Goal: Information Seeking & Learning: Understand process/instructions

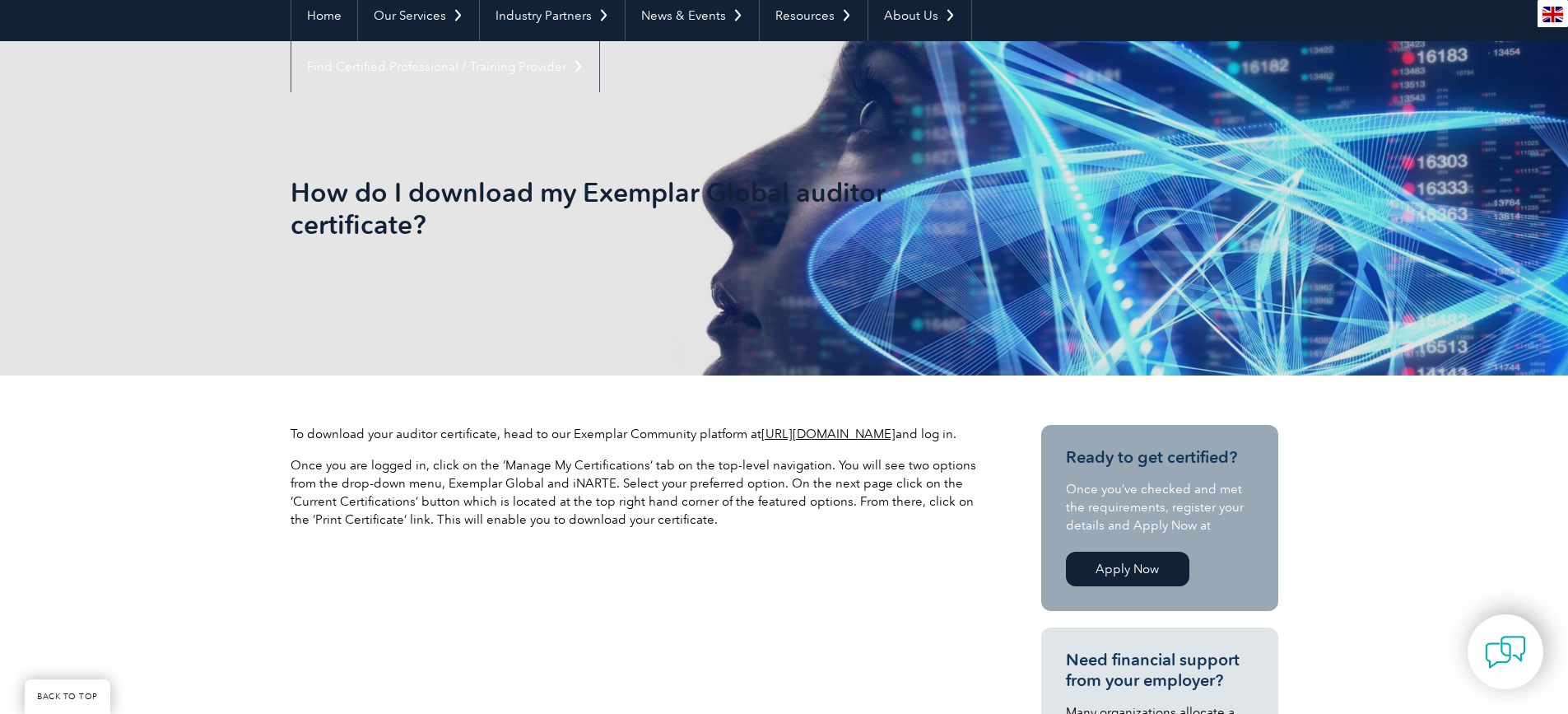
scroll to position [247, 0]
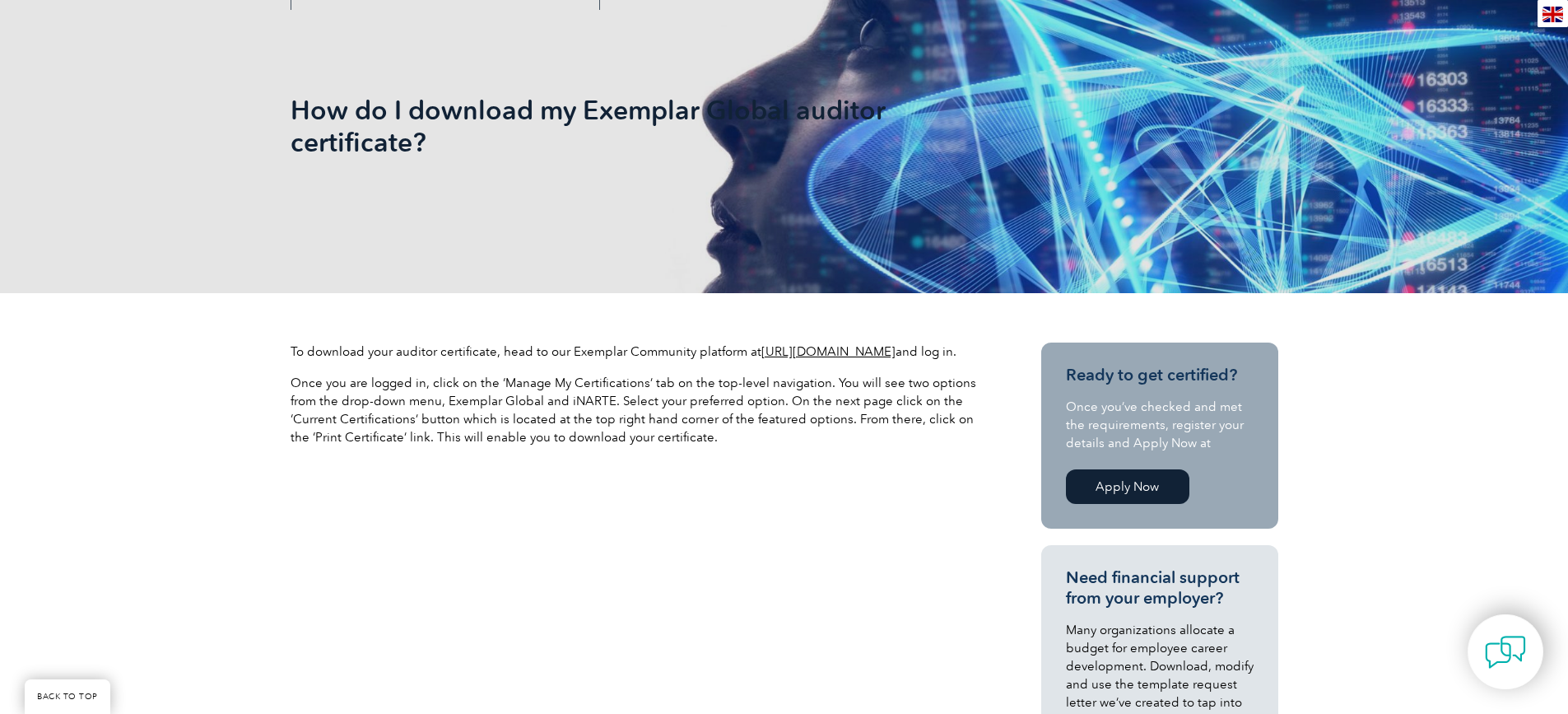
drag, startPoint x: 308, startPoint y: 349, endPoint x: 657, endPoint y: 362, distance: 349.2
click at [700, 360] on p "To download your auditor certificate, head to our Exemplar Community platform a…" at bounding box center [636, 352] width 691 height 18
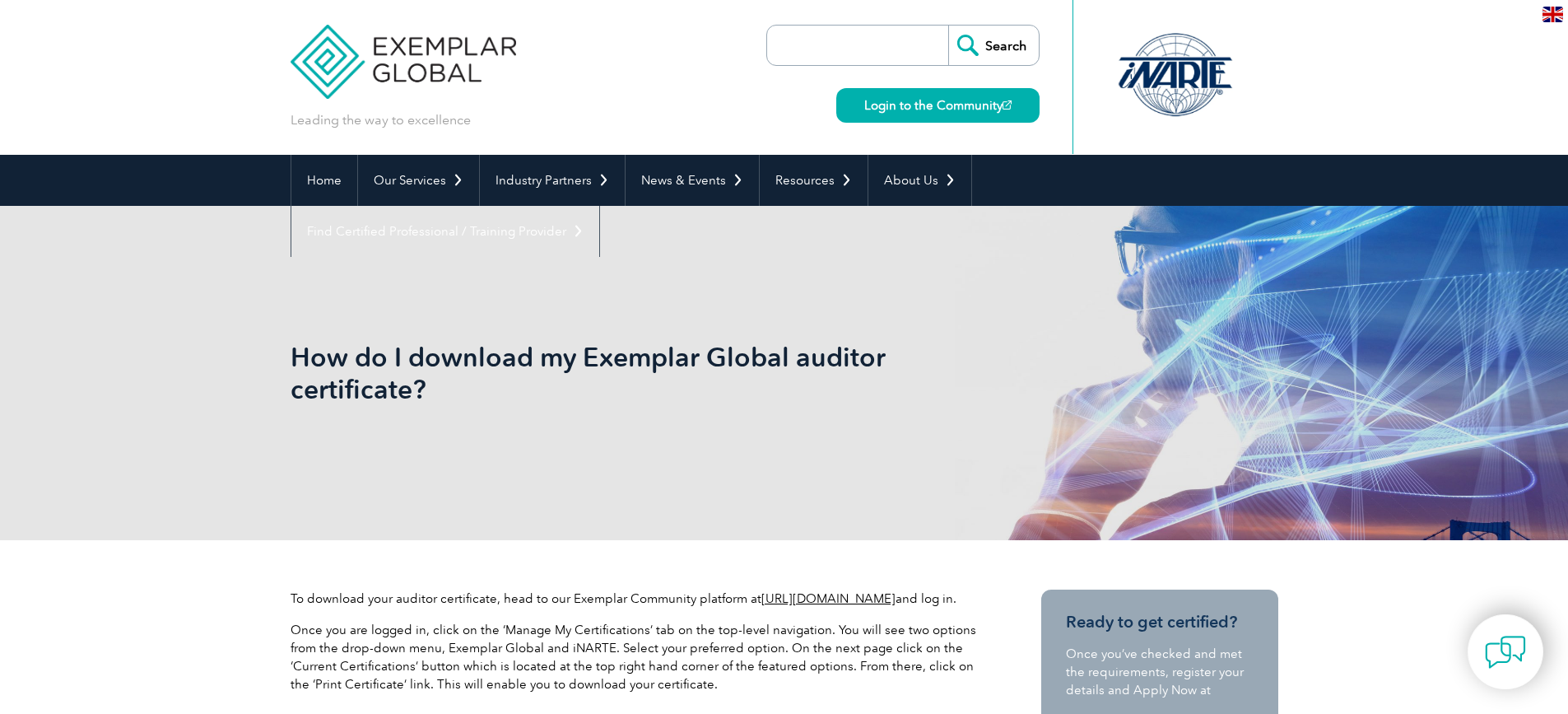
scroll to position [165, 0]
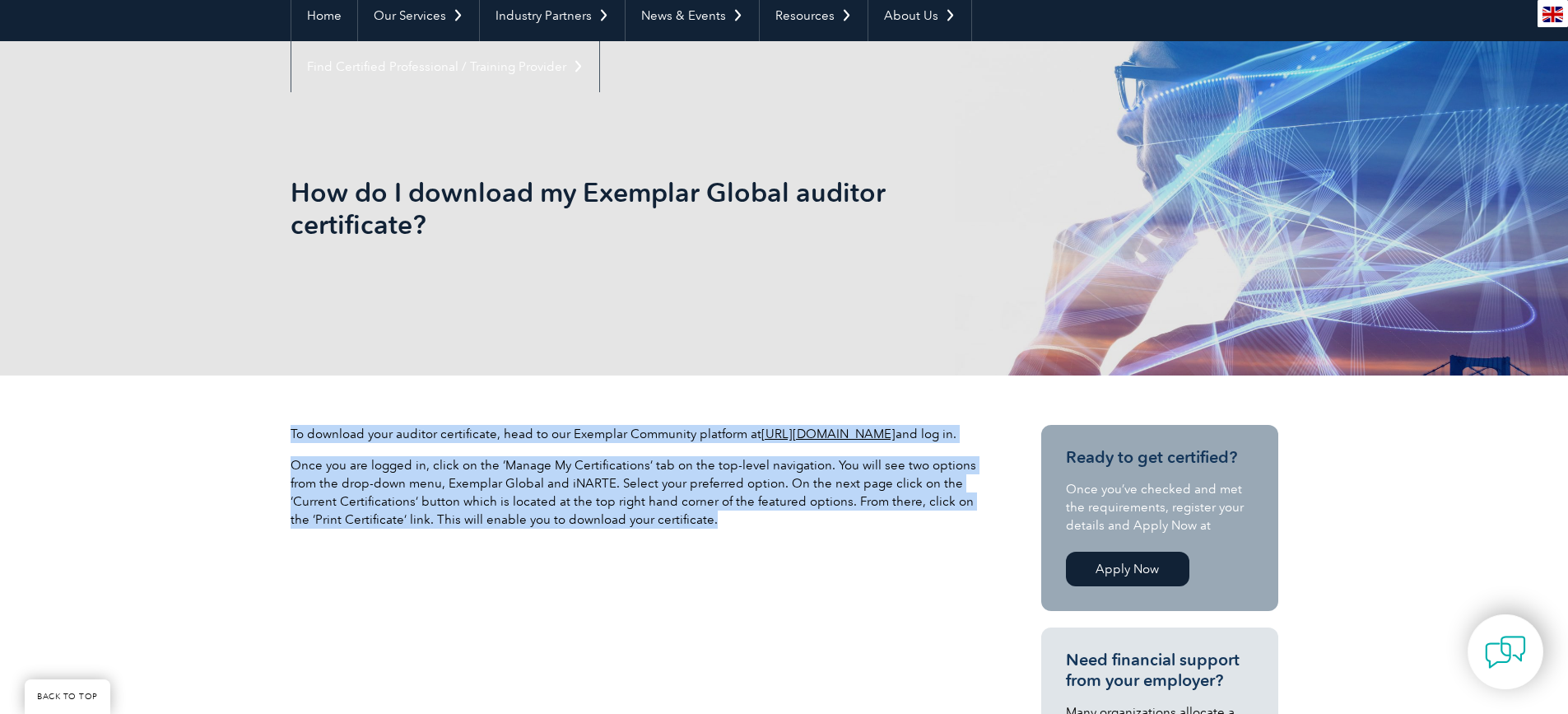
drag, startPoint x: 293, startPoint y: 438, endPoint x: 713, endPoint y: 536, distance: 431.3
click at [713, 536] on div "To download your auditor certificate, head to our Exemplar Community platform a…" at bounding box center [636, 482] width 691 height 117
copy div "To download your auditor certificate, head to our Exemplar Community platform a…"
click at [760, 528] on p "Once you are logged in, click on the ‘Manage My Certifications’ tab on the top-…" at bounding box center [636, 492] width 691 height 73
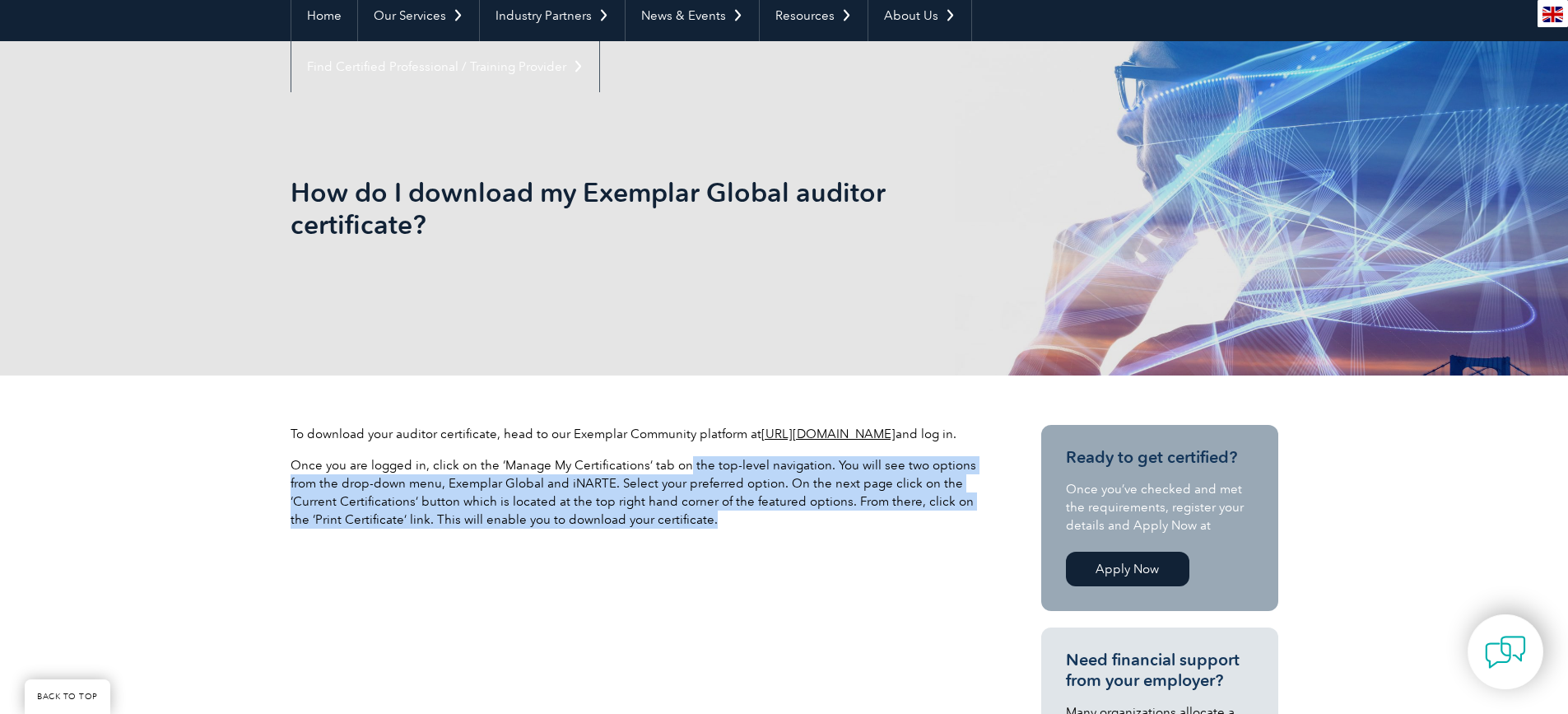
drag, startPoint x: 681, startPoint y: 483, endPoint x: 889, endPoint y: 545, distance: 217.0
click at [889, 528] on p "Once you are logged in, click on the ‘Manage My Certifications’ tab on the top-…" at bounding box center [636, 492] width 691 height 73
click at [742, 528] on p "Once you are logged in, click on the ‘Manage My Certifications’ tab on the top-…" at bounding box center [636, 492] width 691 height 73
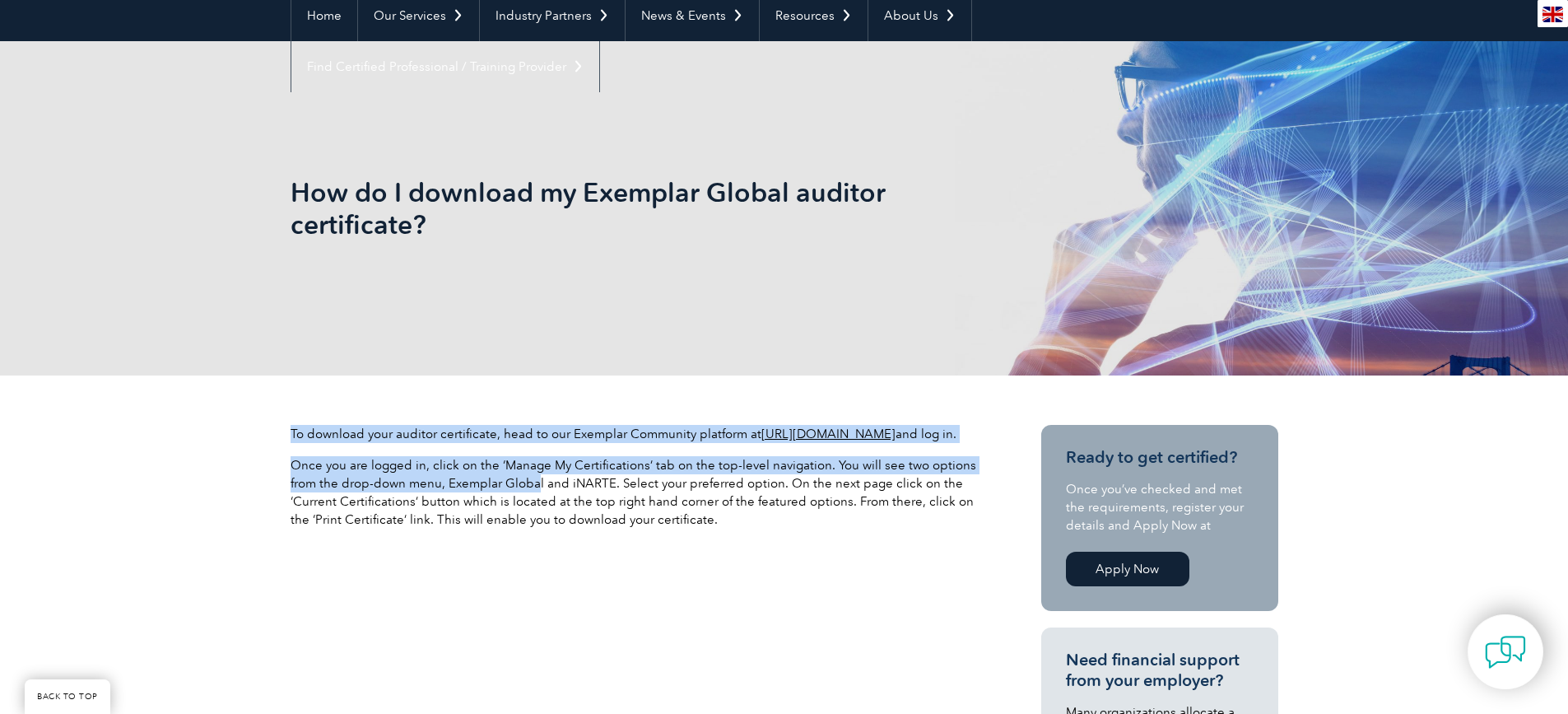
drag, startPoint x: 289, startPoint y: 506, endPoint x: 536, endPoint y: 506, distance: 247.0
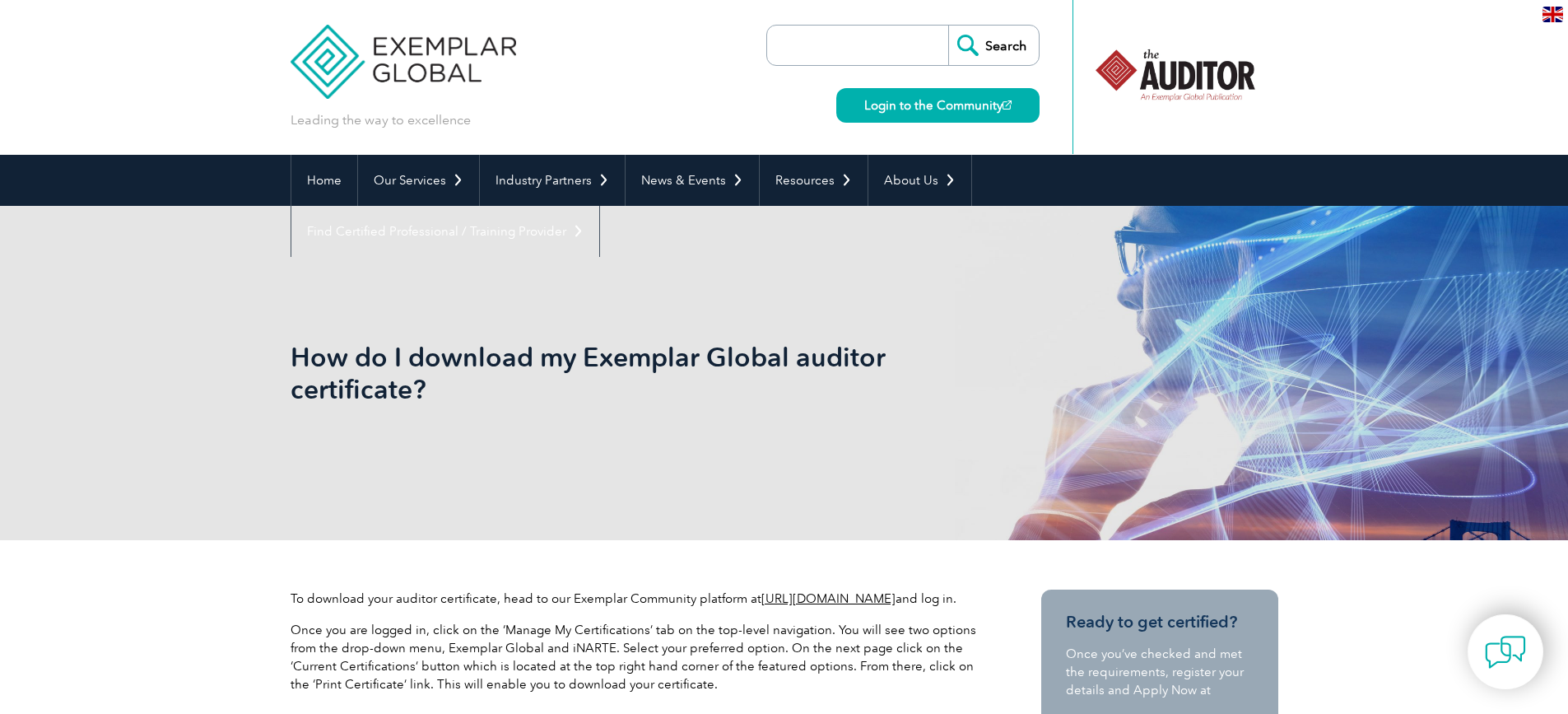
scroll to position [330, 0]
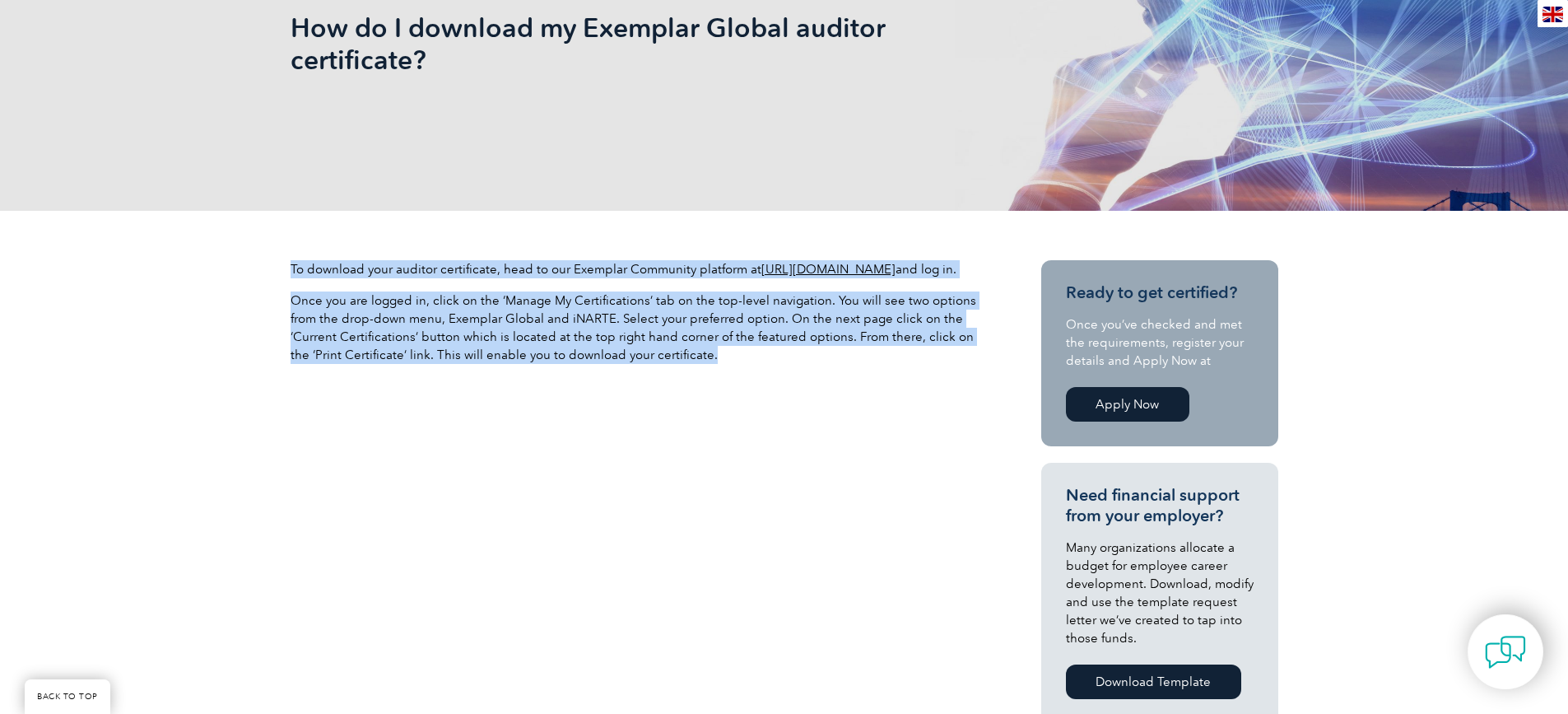
drag, startPoint x: 290, startPoint y: 269, endPoint x: 699, endPoint y: 377, distance: 423.0
click at [699, 376] on div "To download your auditor certificate, head to our Exemplar Community platform a…" at bounding box center [636, 318] width 691 height 117
click at [447, 279] on p "To download your auditor certificate, head to our Exemplar Community platform a…" at bounding box center [636, 269] width 691 height 18
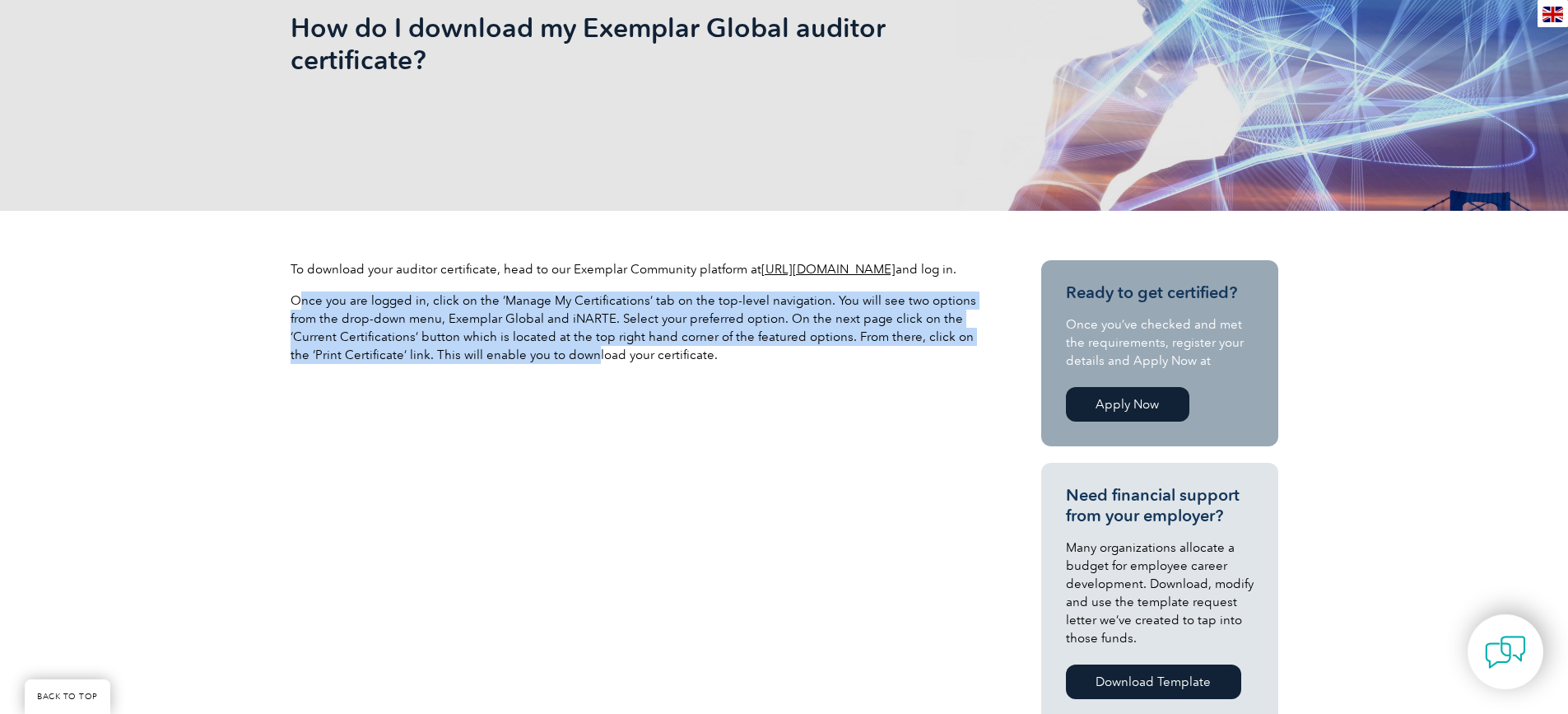
drag, startPoint x: 337, startPoint y: 317, endPoint x: 570, endPoint y: 381, distance: 241.6
click at [570, 376] on div "To download your auditor certificate, head to our Exemplar Community platform a…" at bounding box center [636, 318] width 691 height 117
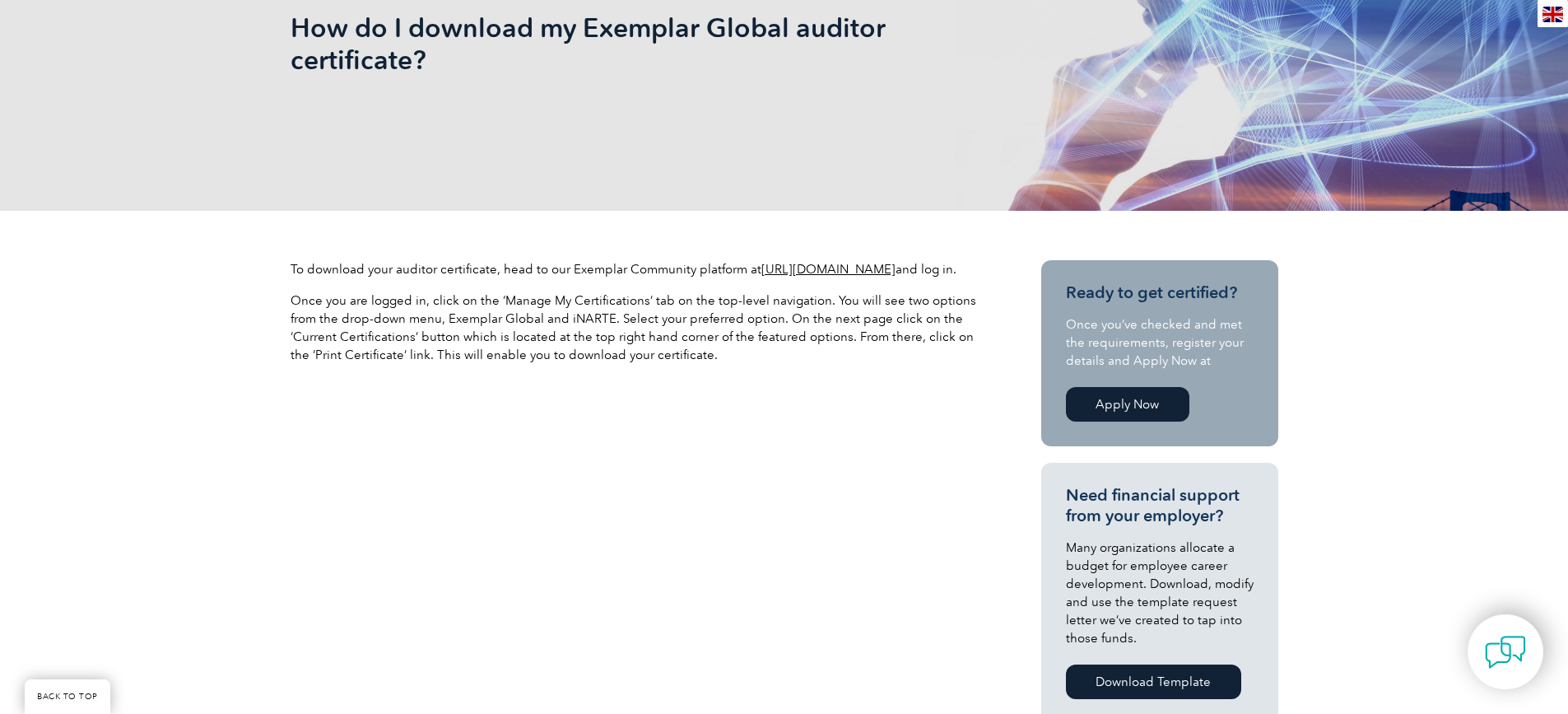
drag, startPoint x: 436, startPoint y: 317, endPoint x: 561, endPoint y: 333, distance: 126.0
click at [624, 325] on p "Once you are logged in, click on the ‘Manage My Certifications’ tab on the top-…" at bounding box center [636, 328] width 691 height 73
click at [536, 337] on p "Once you are logged in, click on the ‘Manage My Certifications’ tab on the top-…" at bounding box center [636, 328] width 691 height 73
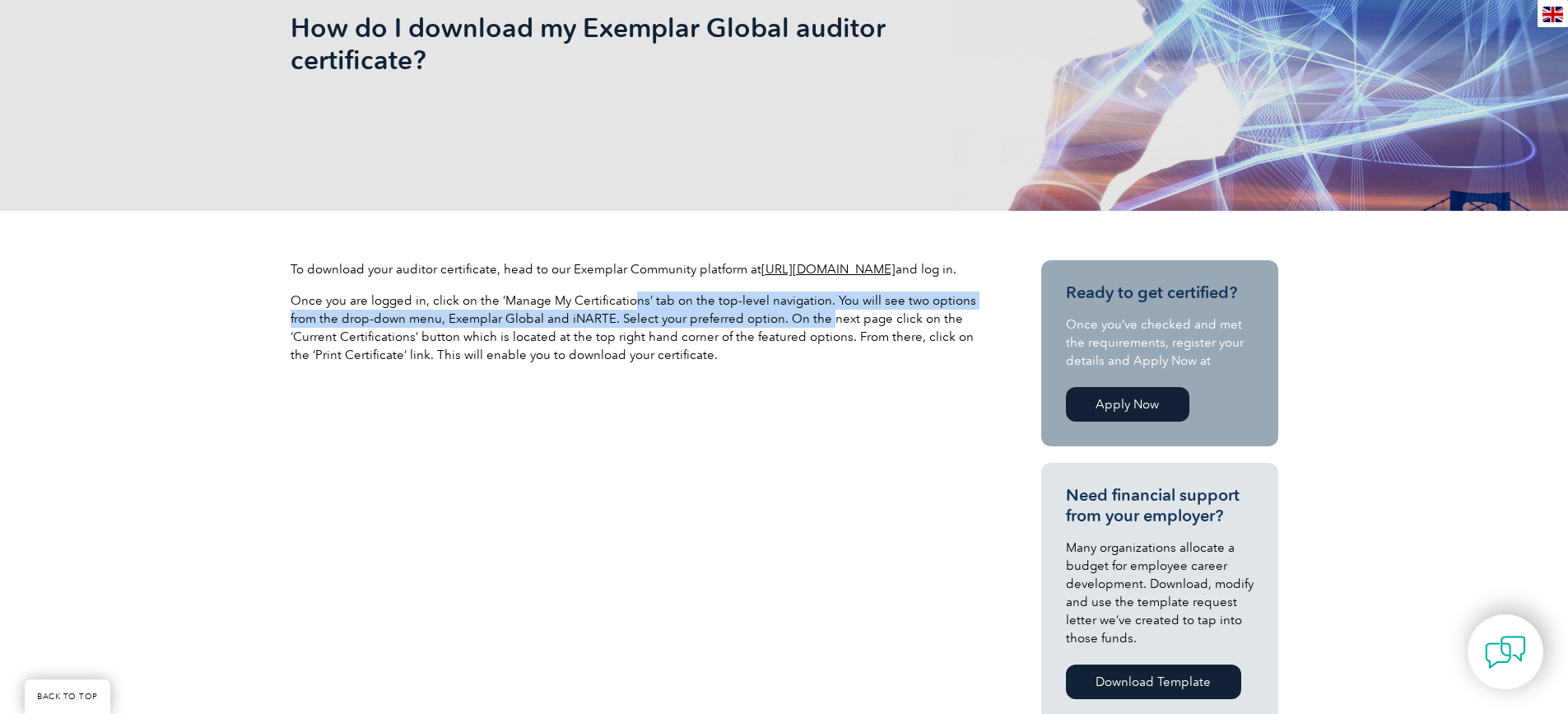
drag, startPoint x: 633, startPoint y: 319, endPoint x: 722, endPoint y: 387, distance: 112.0
click at [827, 328] on p "Once you are logged in, click on the ‘Manage My Certifications’ tab on the top-…" at bounding box center [636, 328] width 691 height 73
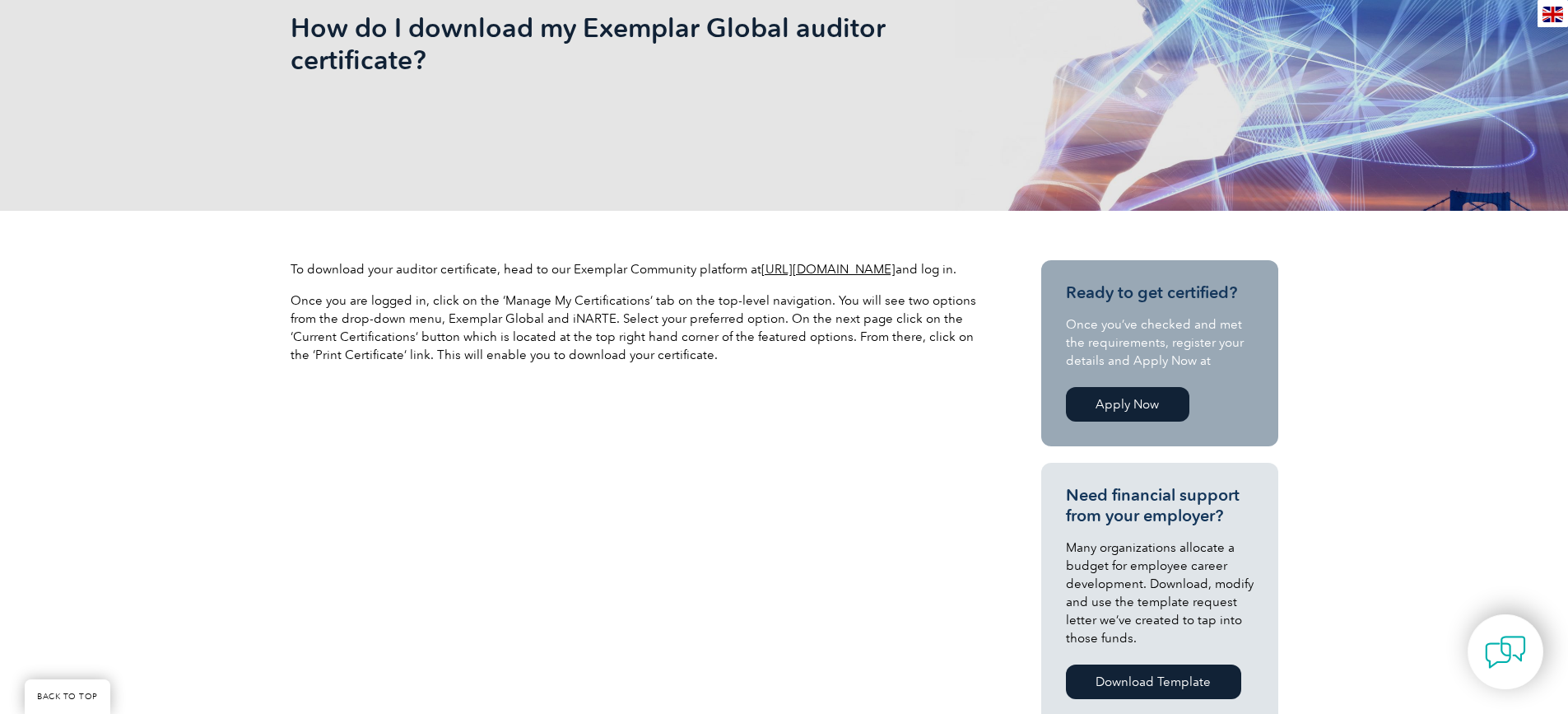
drag, startPoint x: 668, startPoint y: 428, endPoint x: 658, endPoint y: 420, distance: 12.8
drag, startPoint x: 443, startPoint y: 336, endPoint x: 635, endPoint y: 344, distance: 192.2
click at [635, 344] on p "Once you are logged in, click on the ‘Manage My Certifications’ tab on the top-…" at bounding box center [636, 328] width 691 height 73
click at [518, 358] on p "Once you are logged in, click on the ‘Manage My Certifications’ tab on the top-…" at bounding box center [636, 328] width 691 height 73
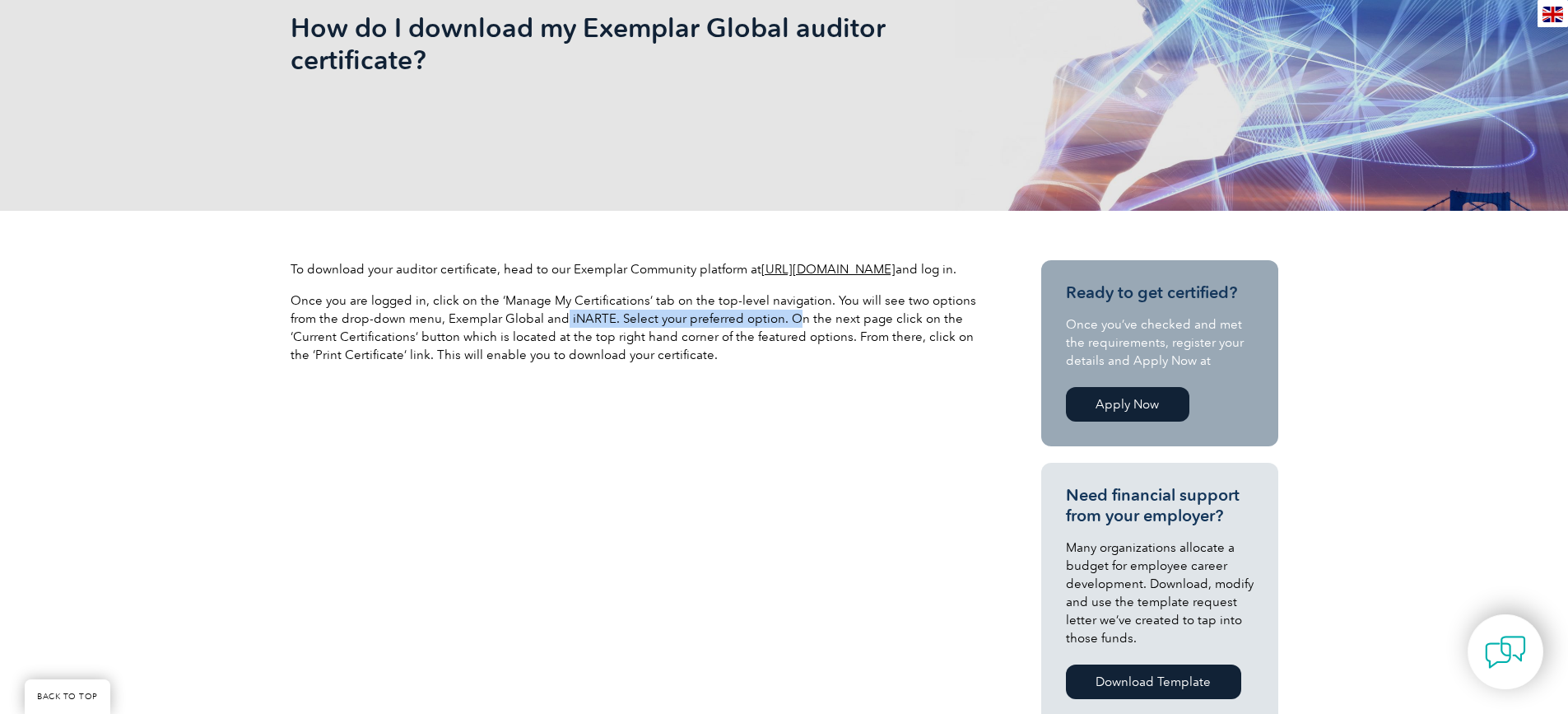
drag, startPoint x: 564, startPoint y: 341, endPoint x: 794, endPoint y: 341, distance: 230.0
click at [794, 341] on p "Once you are logged in, click on the ‘Manage My Certifications’ tab on the top-…" at bounding box center [636, 328] width 691 height 73
click at [689, 363] on p "Once you are logged in, click on the ‘Manage My Certifications’ tab on the top-…" at bounding box center [636, 328] width 691 height 73
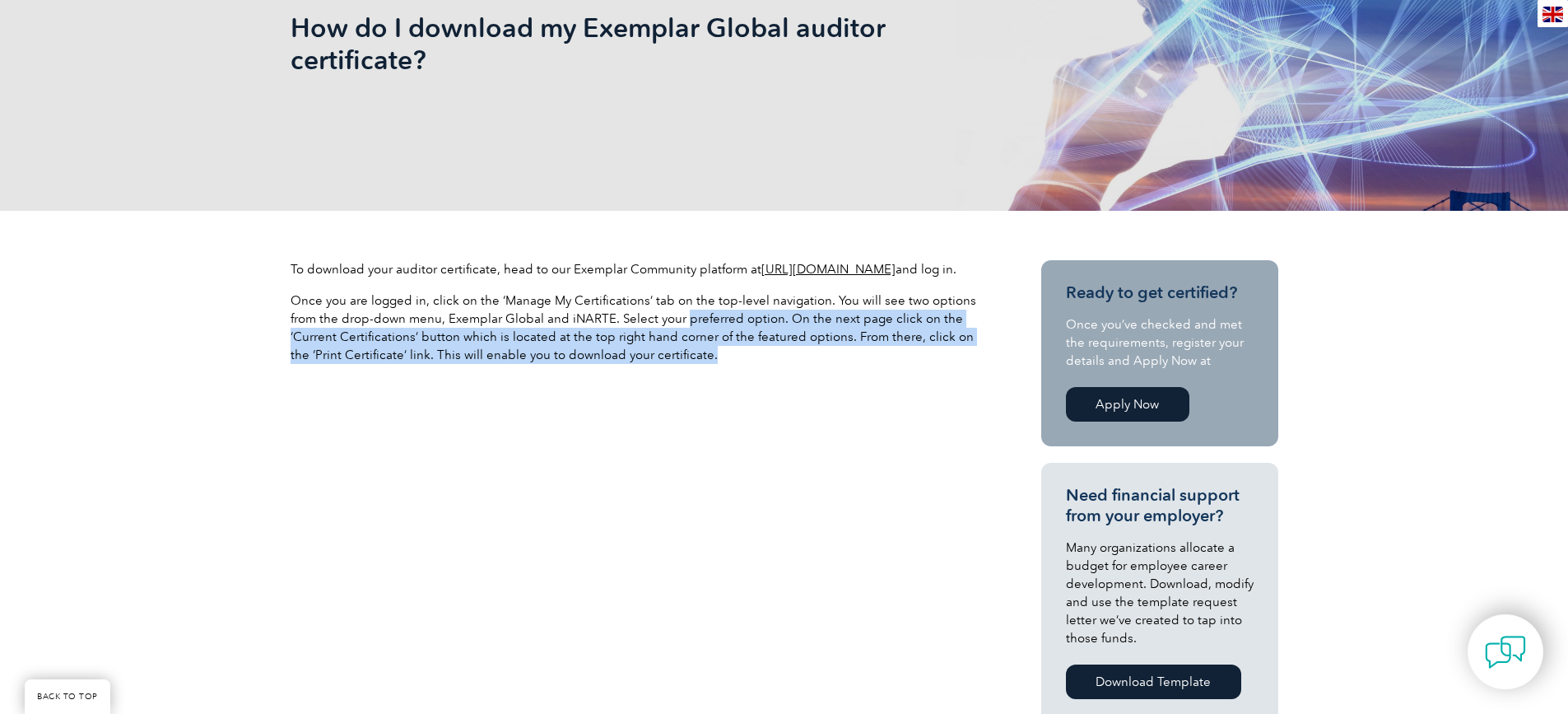
drag, startPoint x: 681, startPoint y: 340, endPoint x: 851, endPoint y: 384, distance: 175.6
click at [967, 376] on div "To download your auditor certificate, head to our Exemplar Community platform a…" at bounding box center [636, 318] width 691 height 117
click at [833, 376] on div "To download your auditor certificate, head to our Exemplar Community platform a…" at bounding box center [636, 318] width 691 height 117
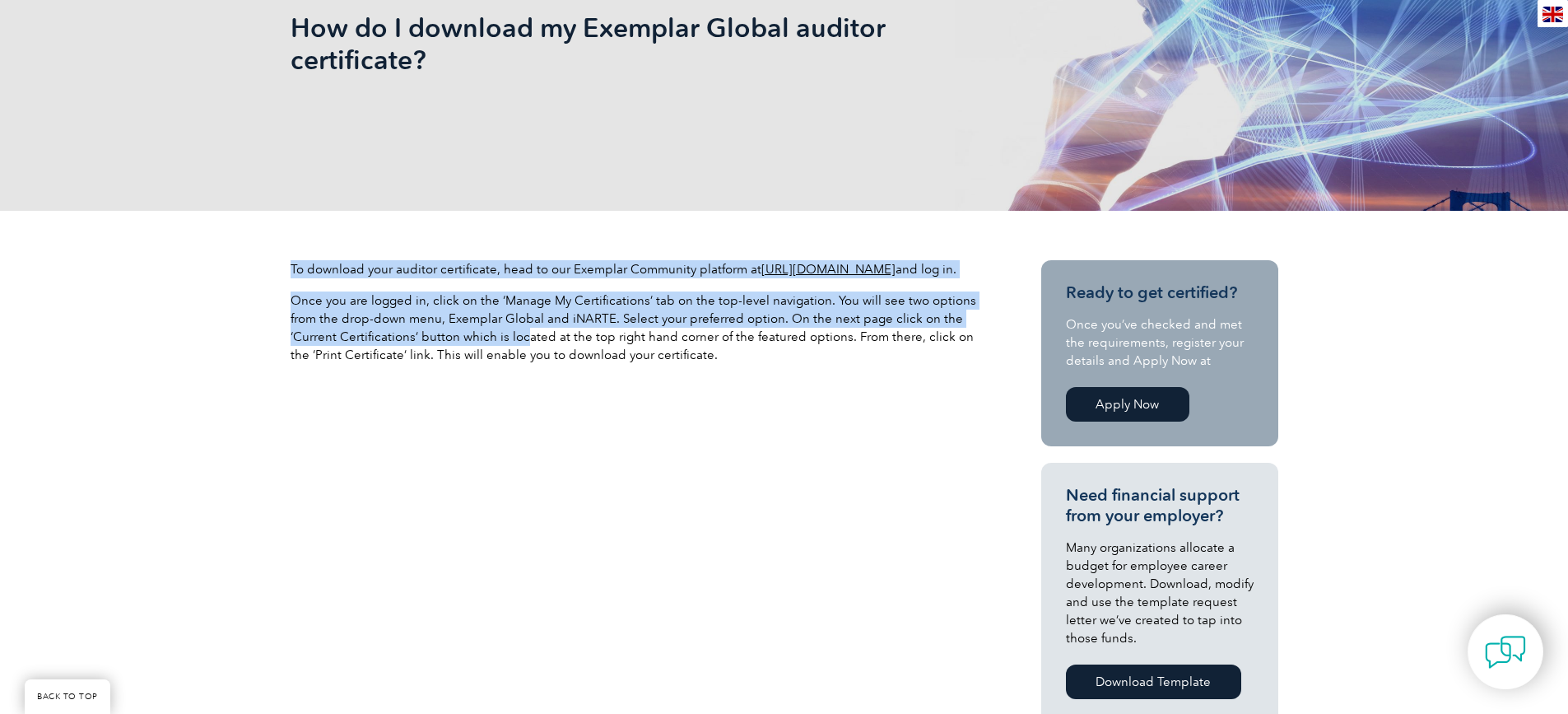
drag, startPoint x: 281, startPoint y: 355, endPoint x: 456, endPoint y: 376, distance: 176.3
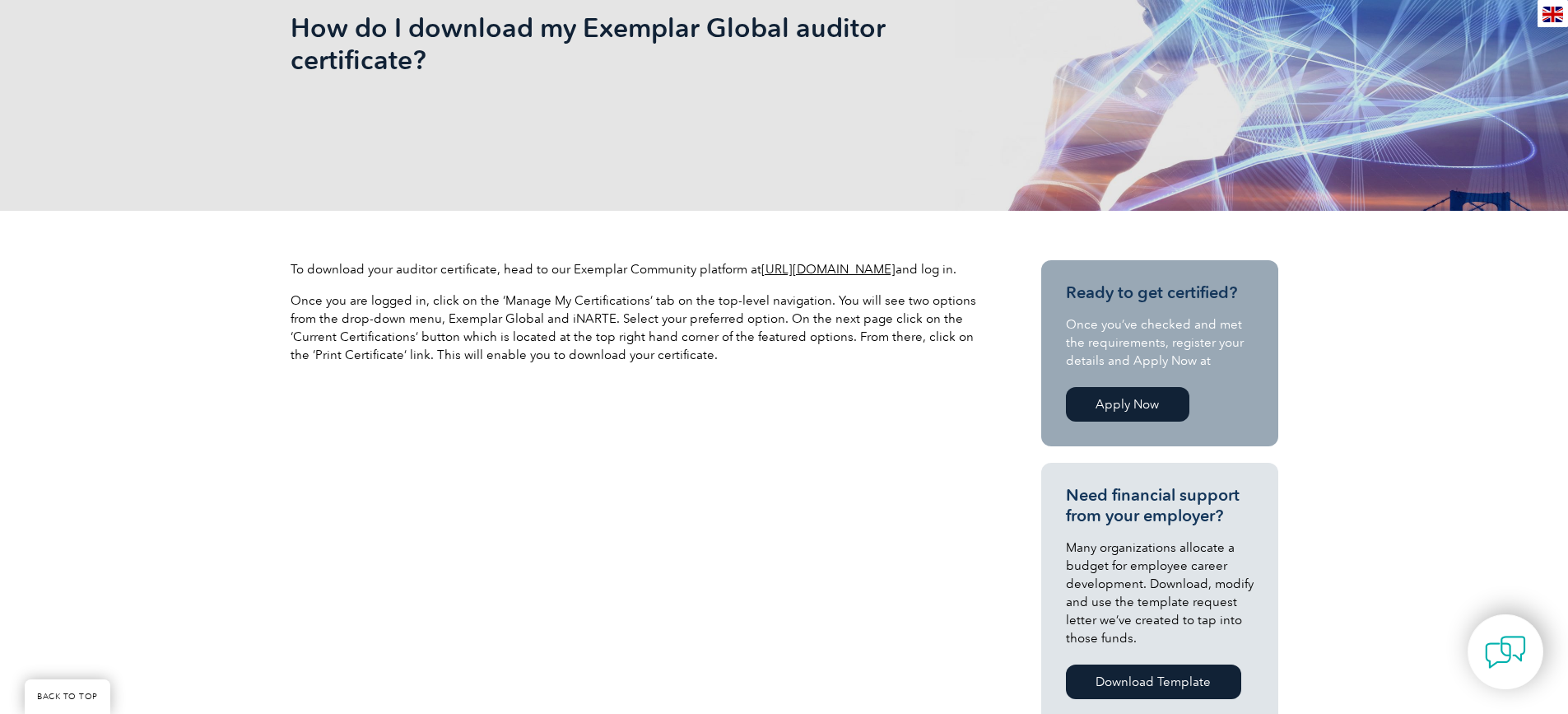
click at [448, 363] on p "Once you are logged in, click on the ‘Manage My Certifications’ tab on the top-…" at bounding box center [636, 328] width 691 height 73
